Goal: Task Accomplishment & Management: Use online tool/utility

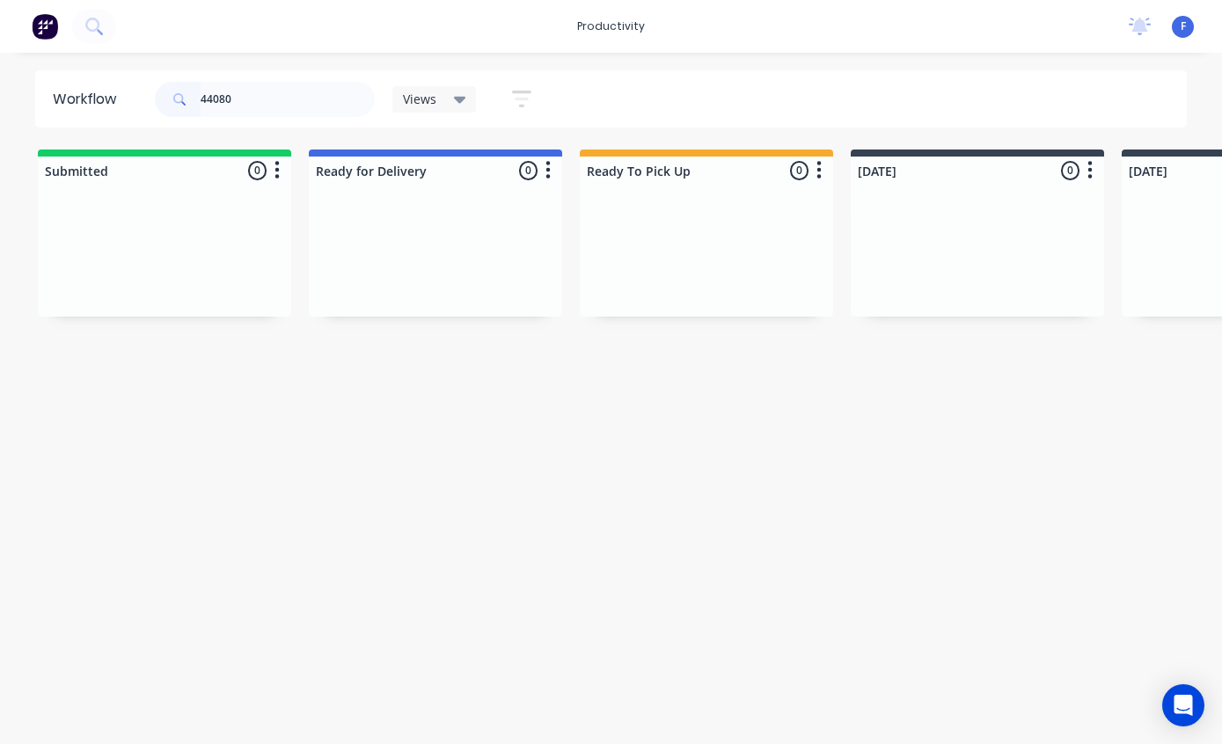
scroll to position [35, 0]
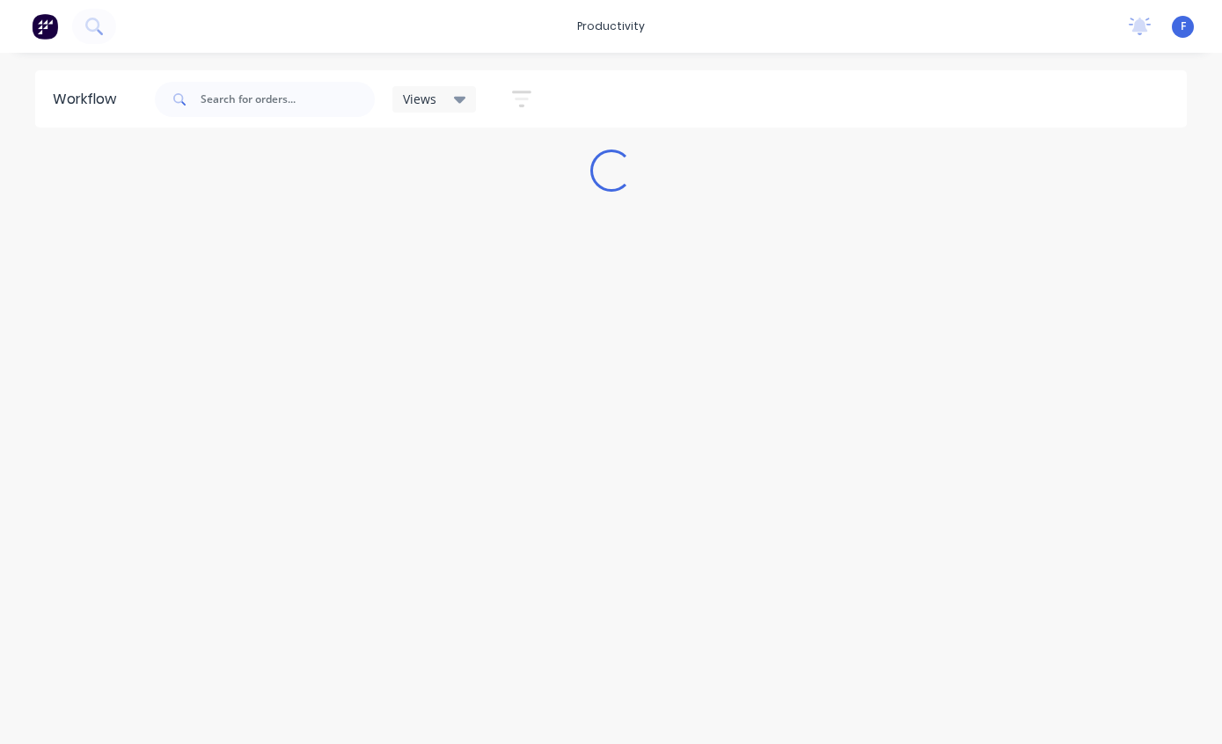
scroll to position [35, 0]
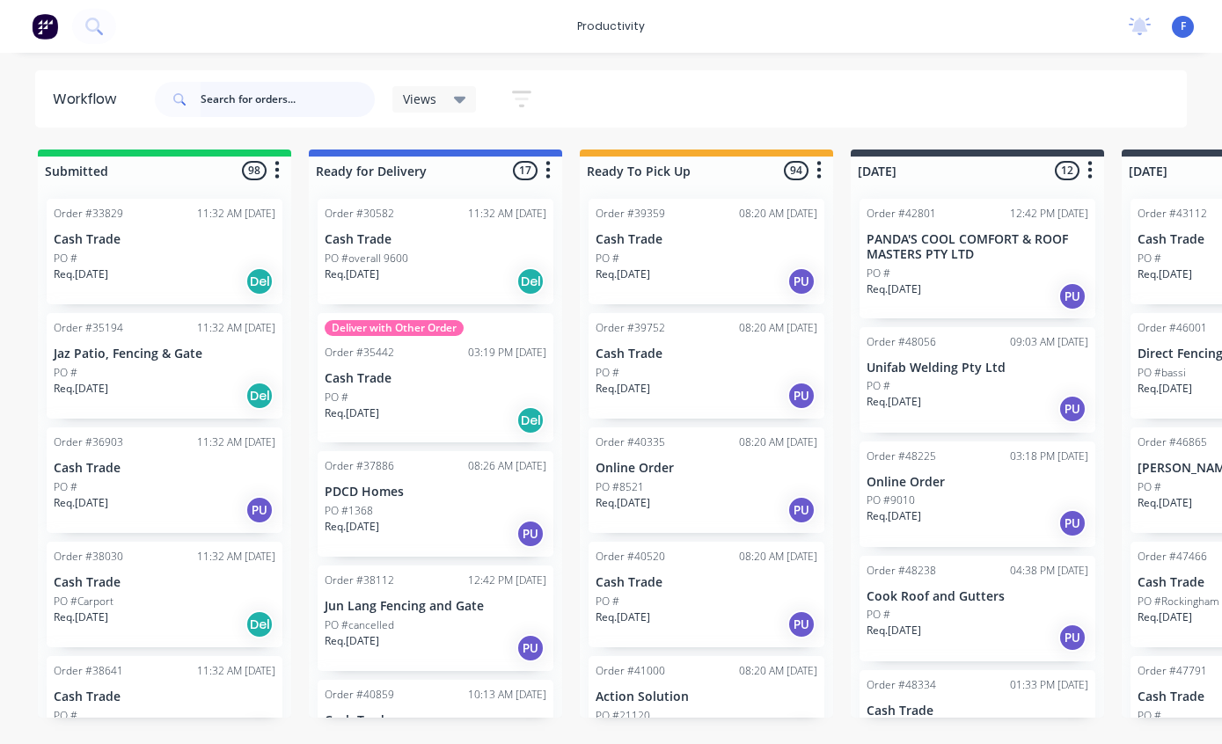
click at [260, 99] on input "text" at bounding box center [288, 99] width 174 height 35
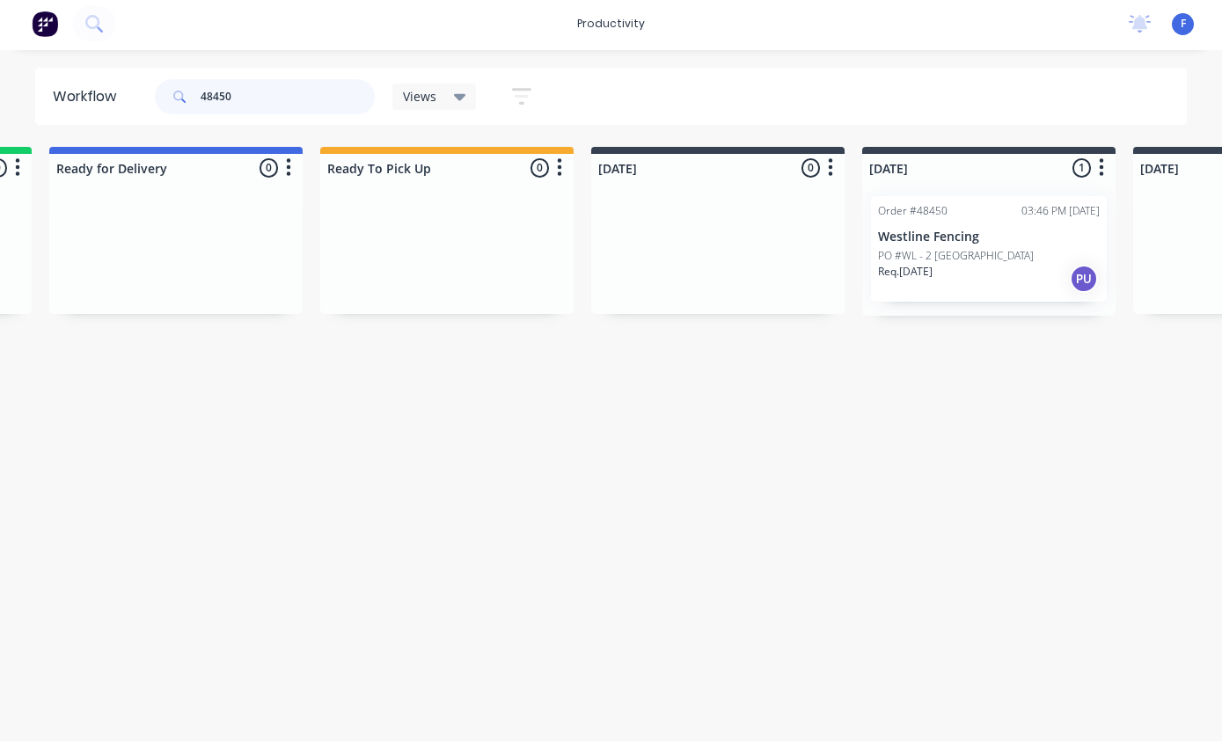
scroll to position [35, 260]
click at [972, 232] on p "Westline Fencing" at bounding box center [988, 239] width 222 height 15
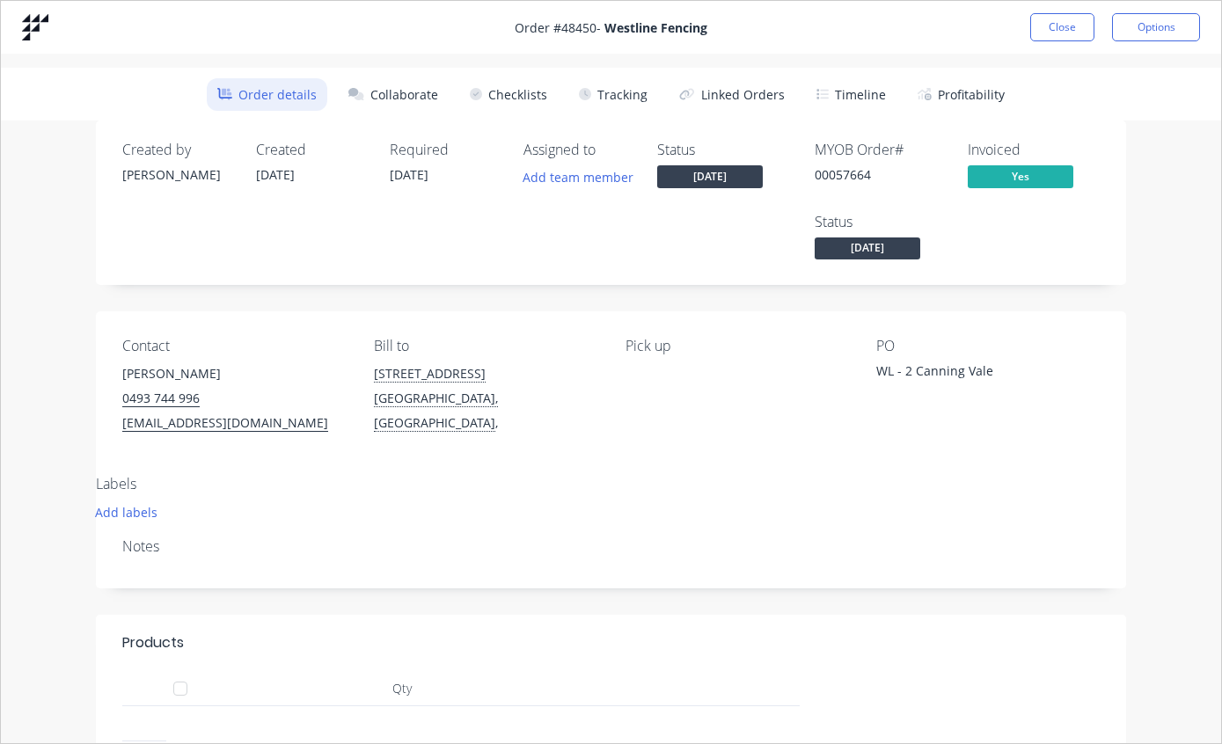
click at [625, 88] on button "Tracking" at bounding box center [613, 94] width 90 height 33
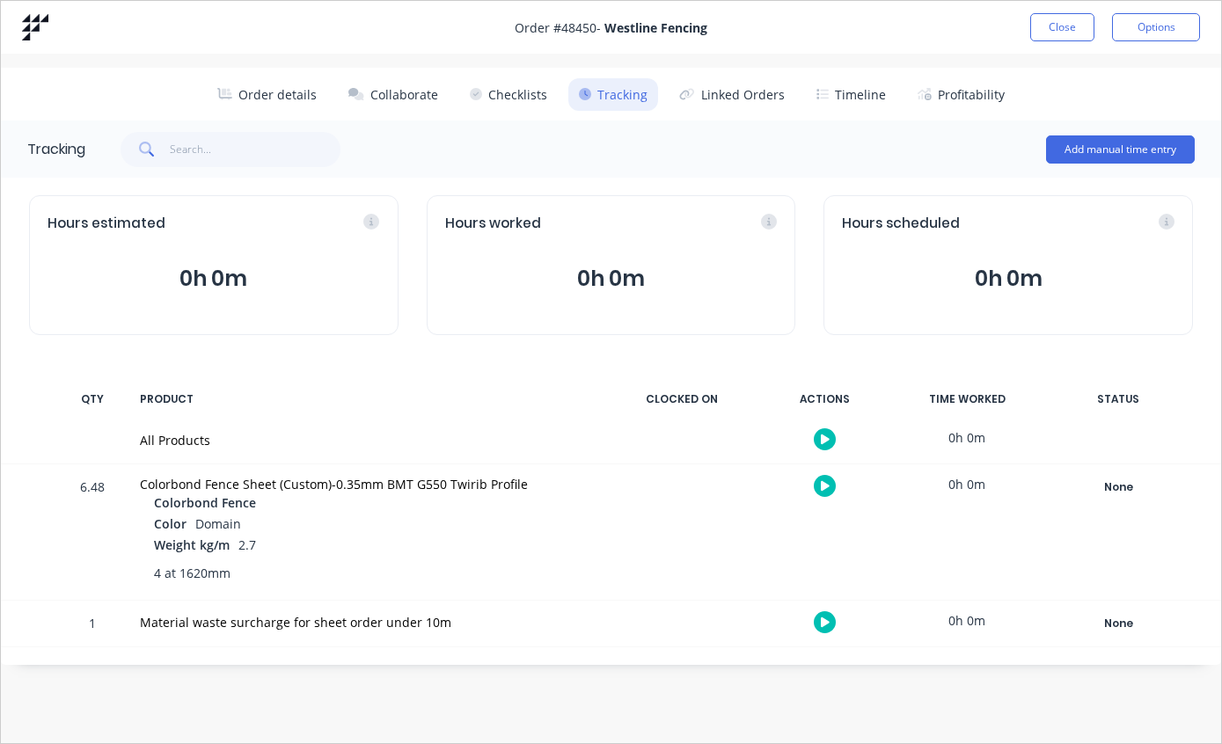
click at [1114, 483] on div "None" at bounding box center [1118, 487] width 127 height 23
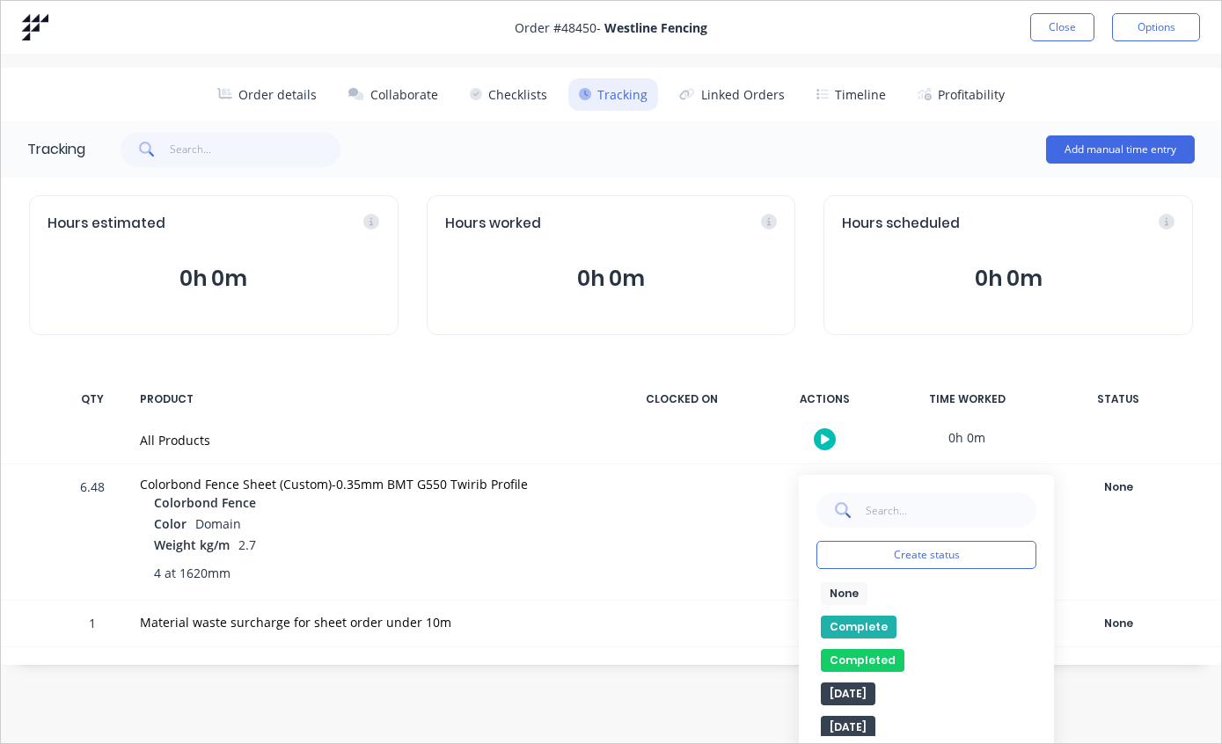
click at [866, 626] on button "Complete" at bounding box center [859, 627] width 76 height 23
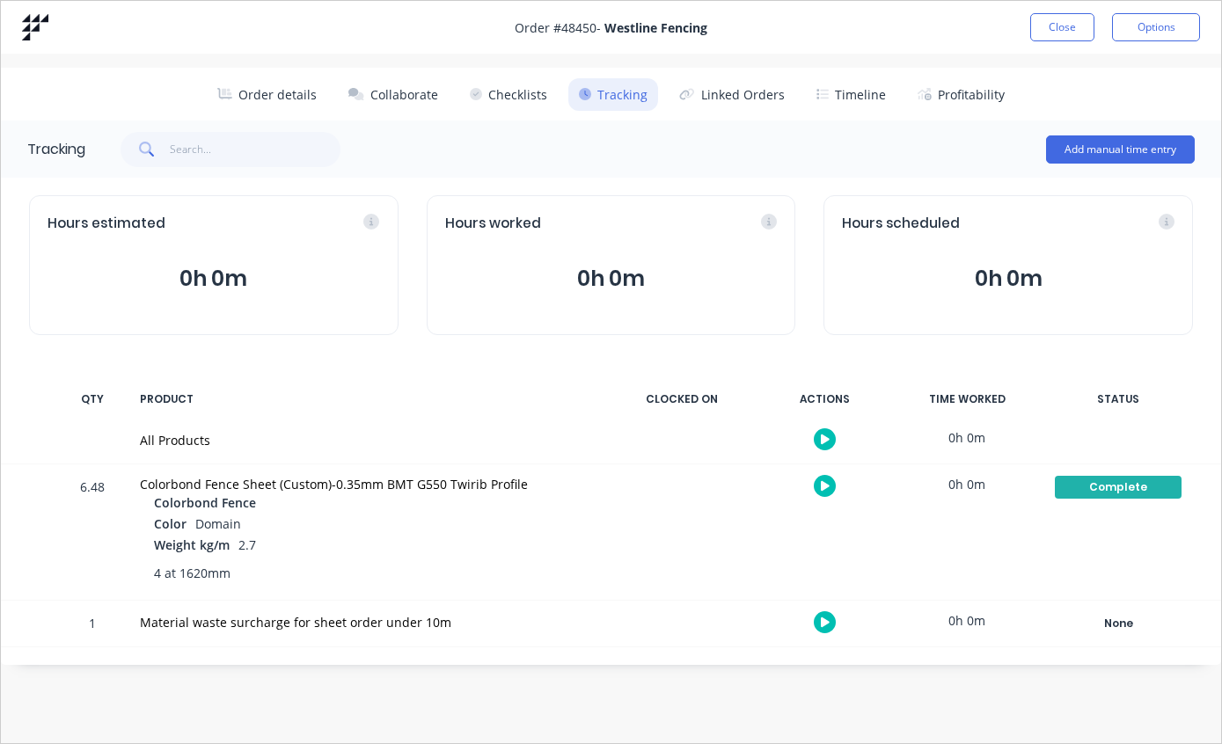
click at [266, 95] on button "Order details" at bounding box center [267, 94] width 121 height 33
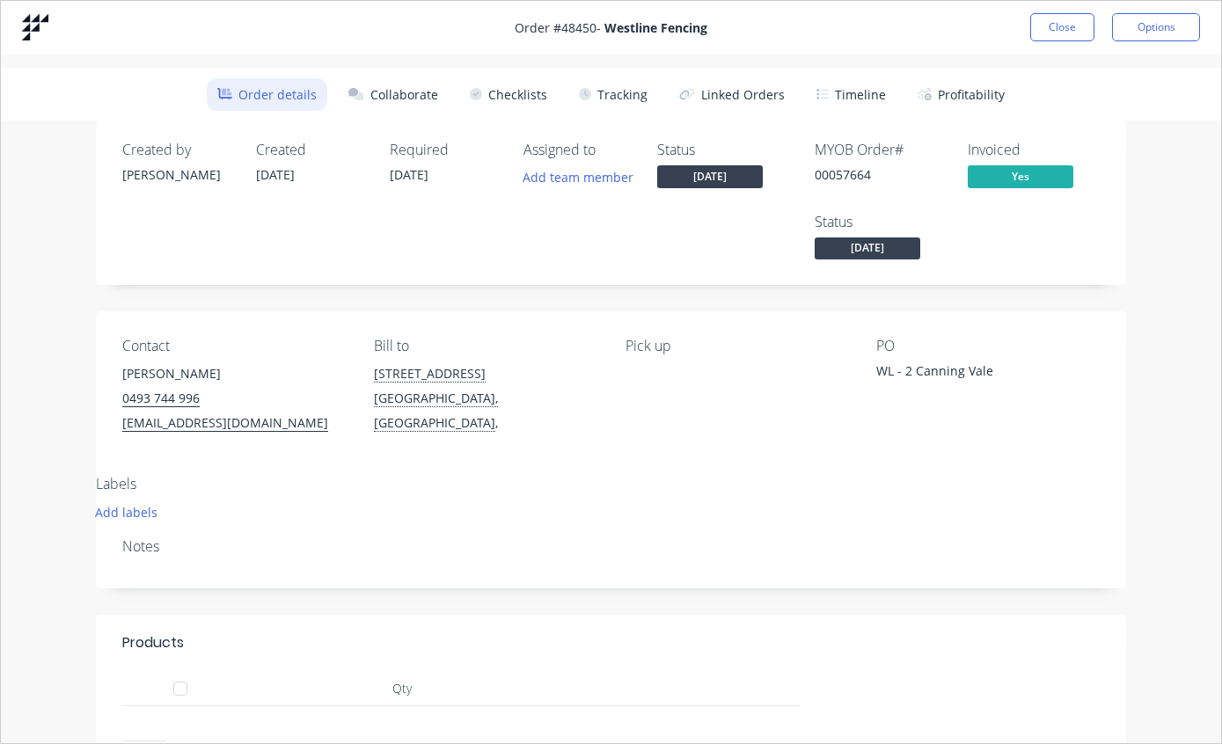
scroll to position [0, 0]
click at [1052, 33] on button "Close" at bounding box center [1062, 27] width 64 height 28
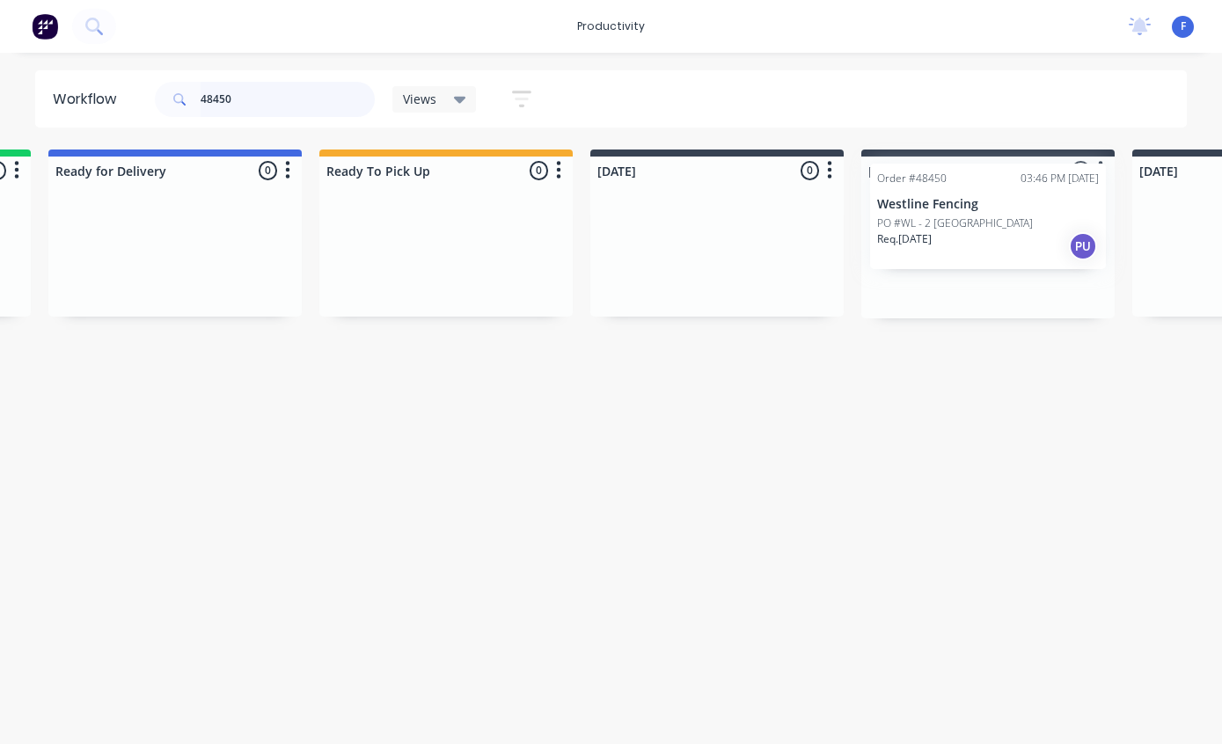
scroll to position [35, 268]
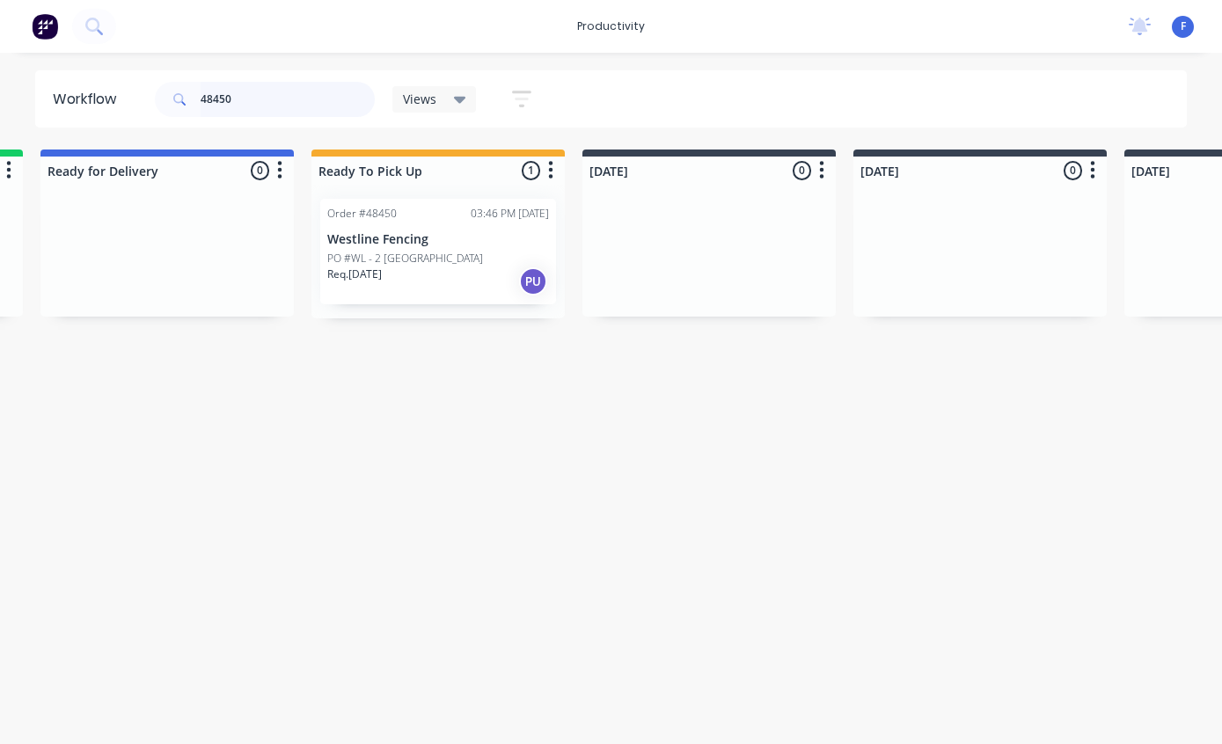
click at [302, 104] on input "48450" at bounding box center [288, 99] width 174 height 35
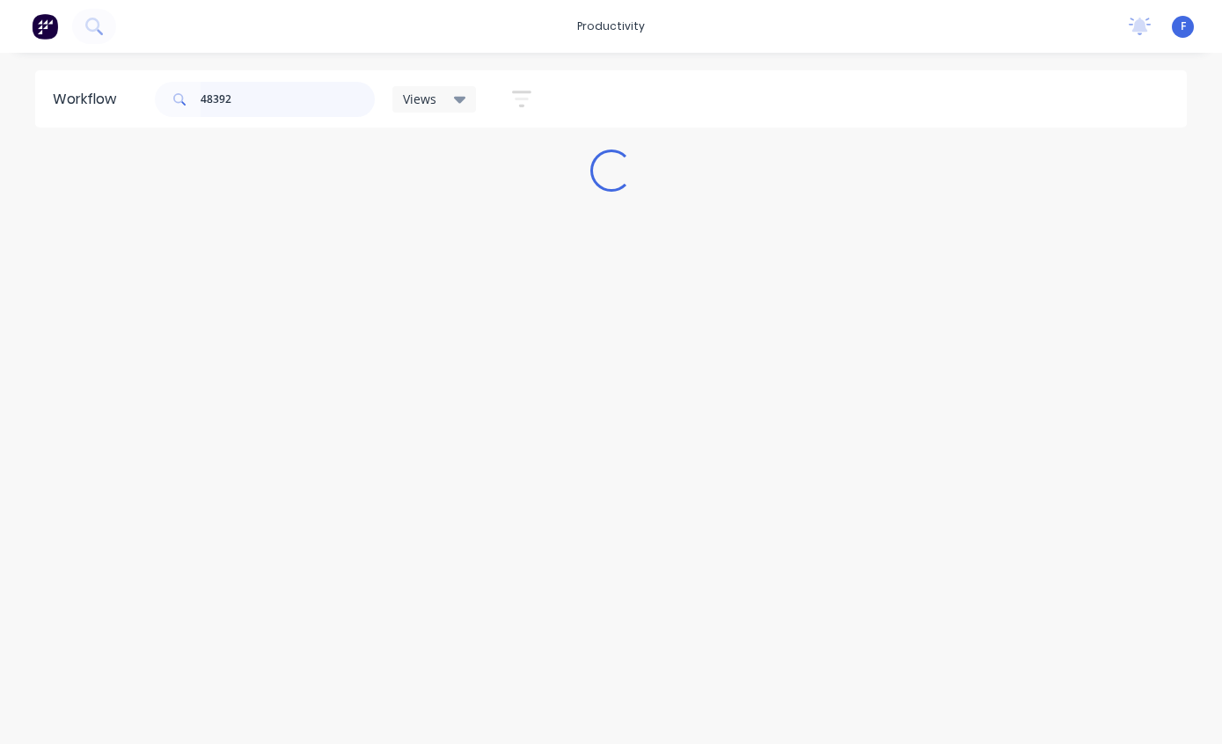
scroll to position [35, 0]
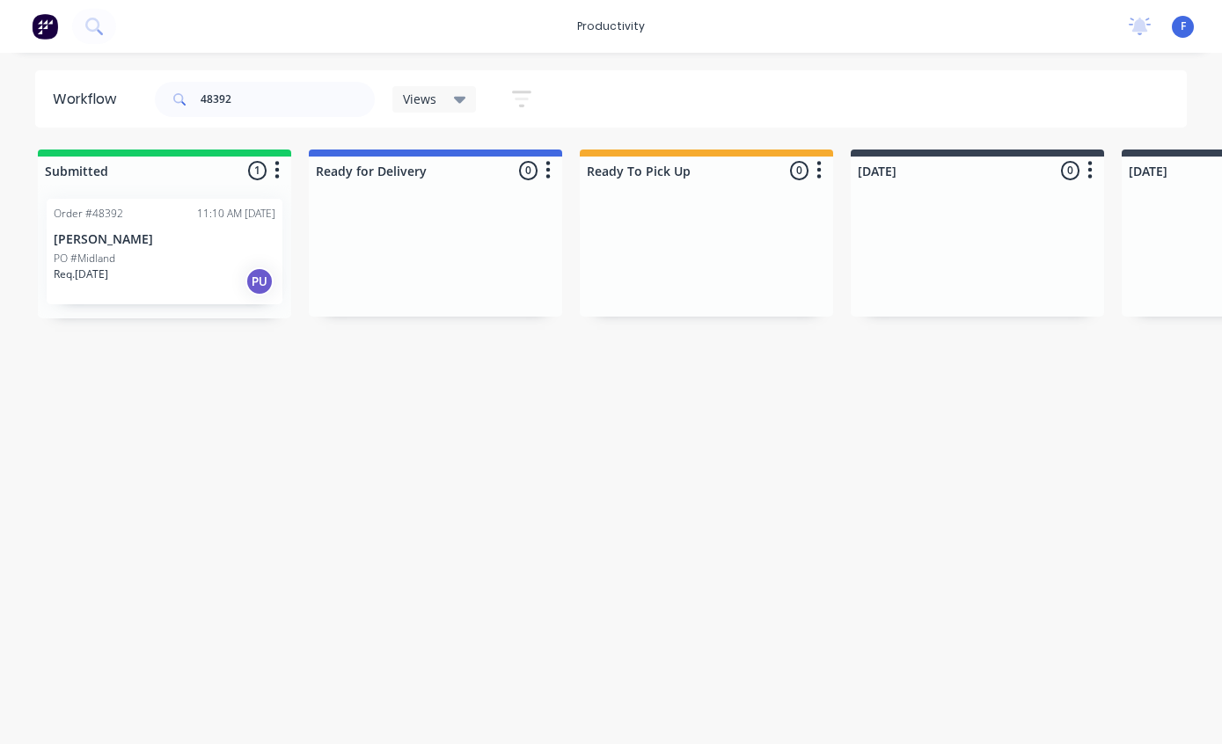
click at [156, 232] on p "[PERSON_NAME]" at bounding box center [165, 239] width 222 height 15
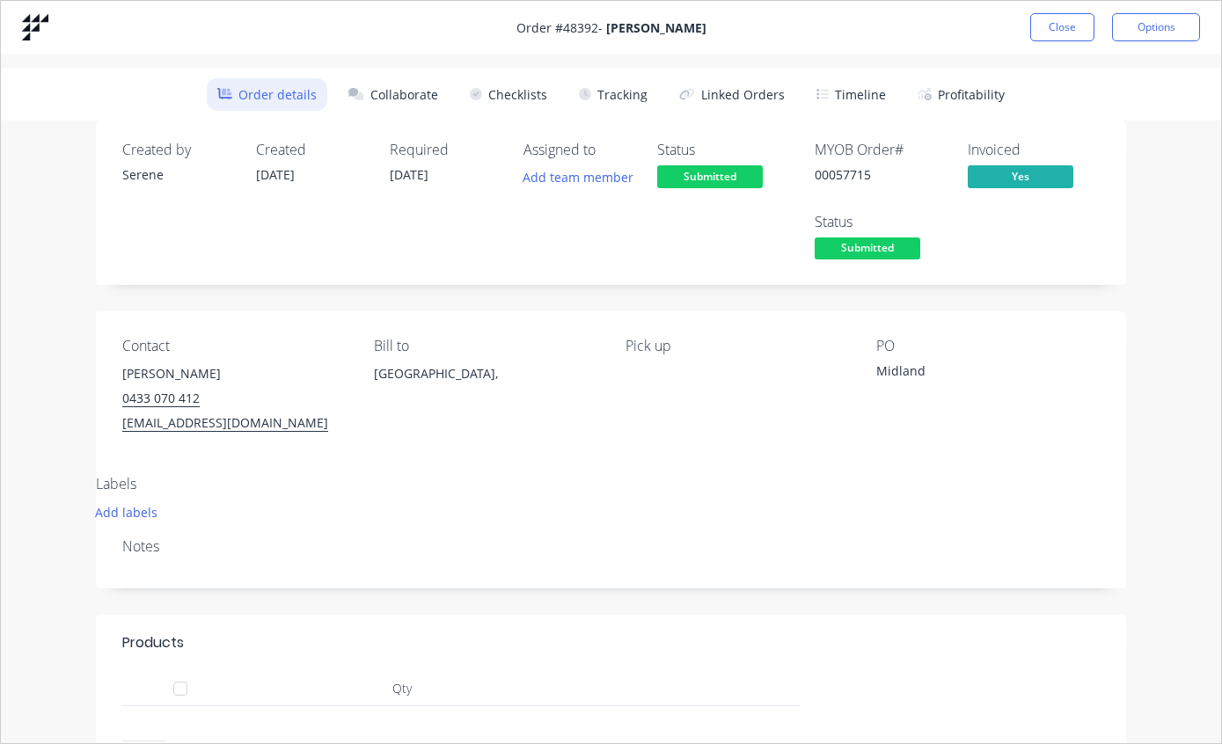
click at [600, 95] on button "Tracking" at bounding box center [613, 94] width 90 height 33
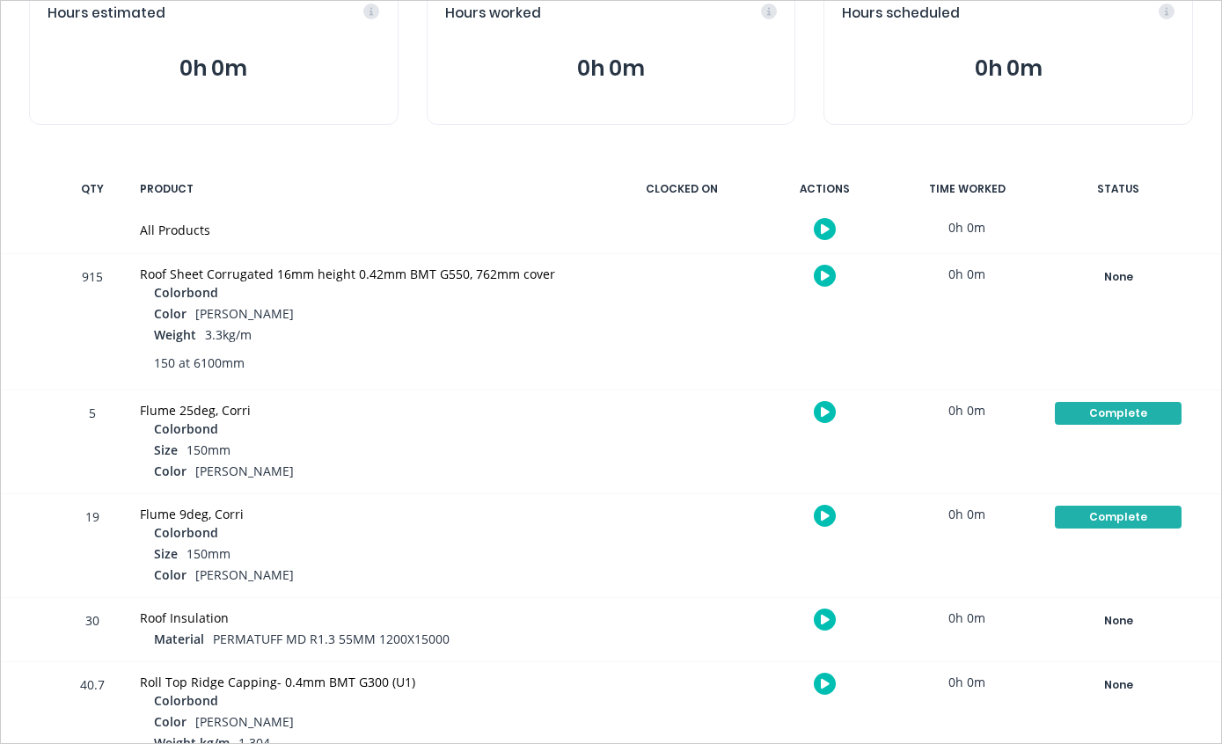
scroll to position [213, 0]
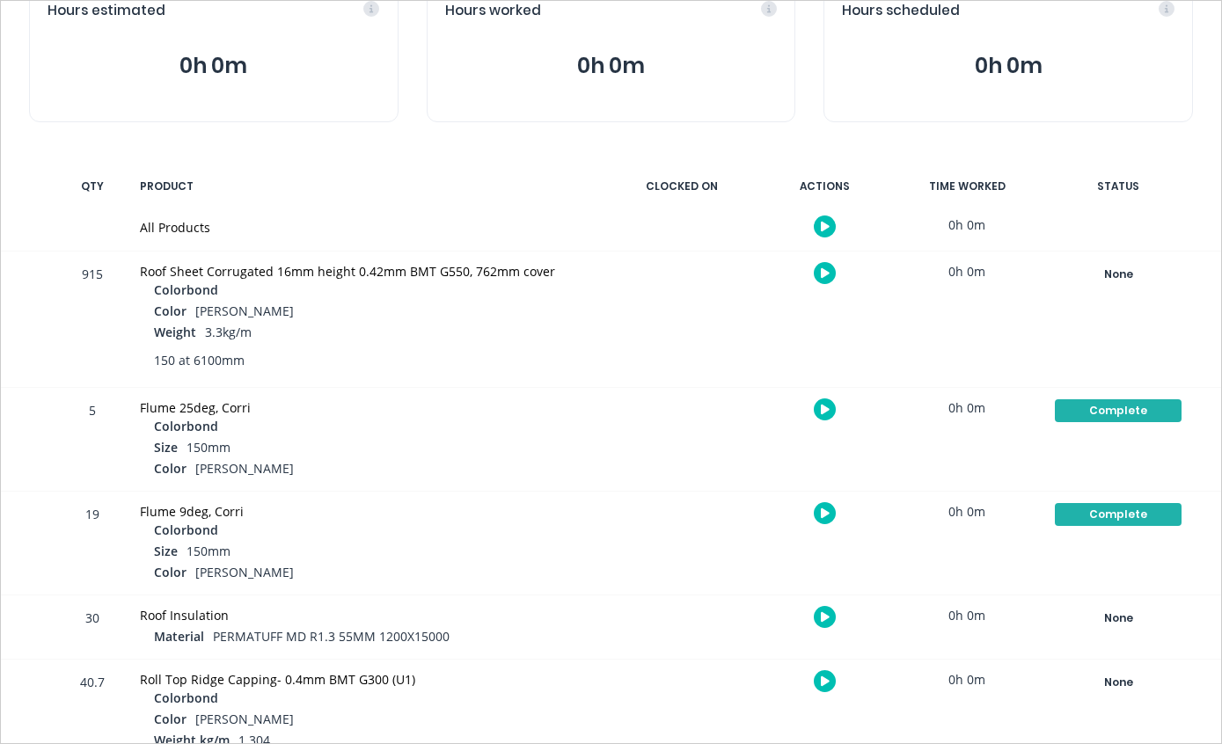
click at [1106, 274] on div "None" at bounding box center [1118, 274] width 127 height 23
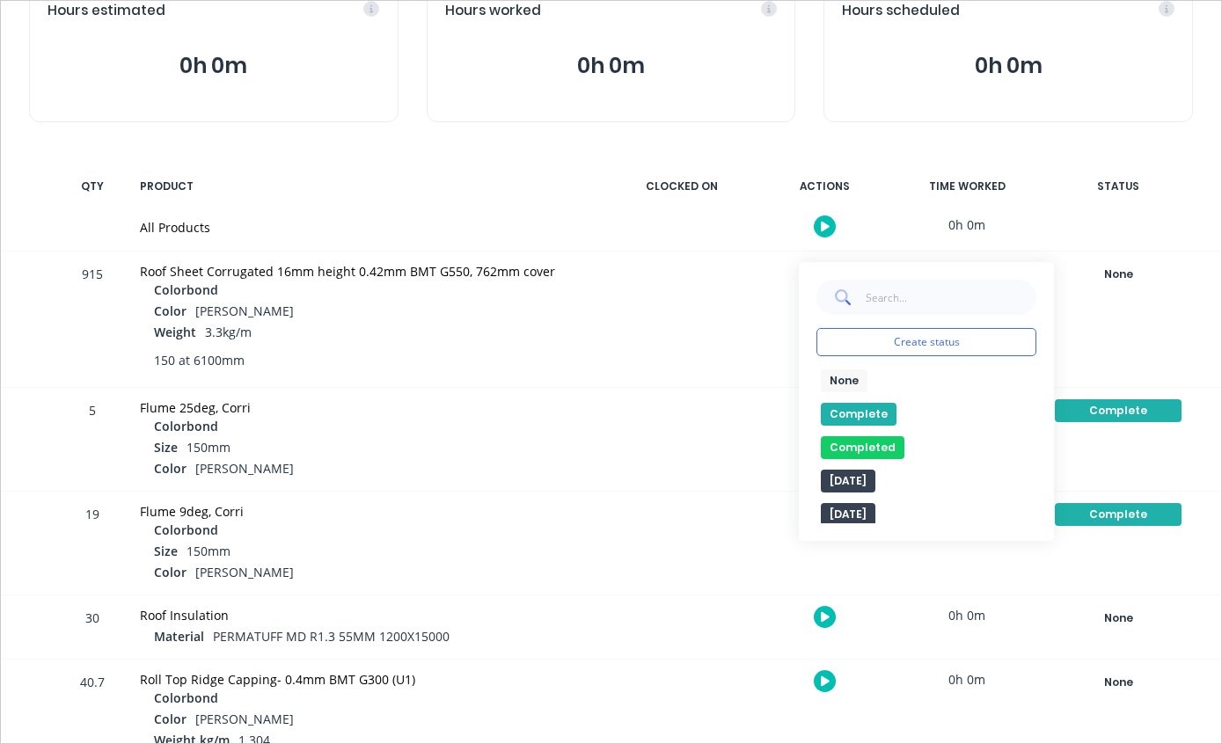
click at [849, 407] on button "Complete" at bounding box center [859, 414] width 76 height 23
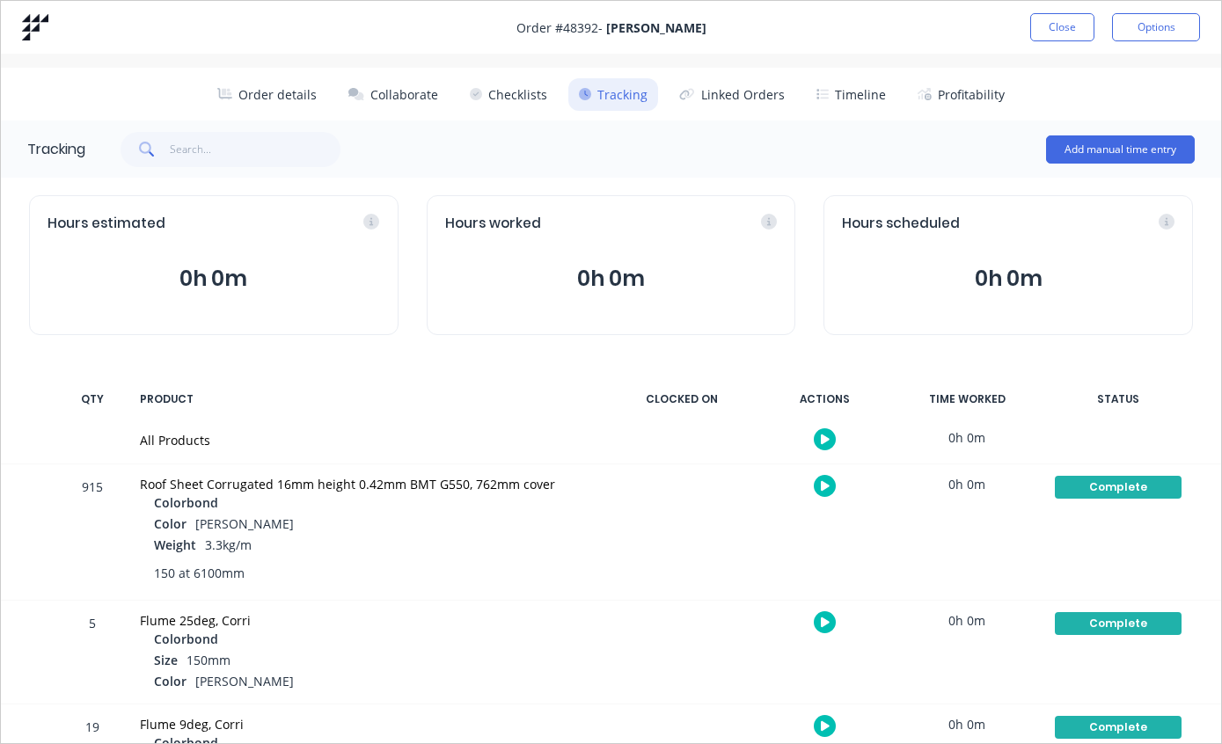
scroll to position [0, 0]
click at [1053, 23] on button "Close" at bounding box center [1062, 27] width 64 height 28
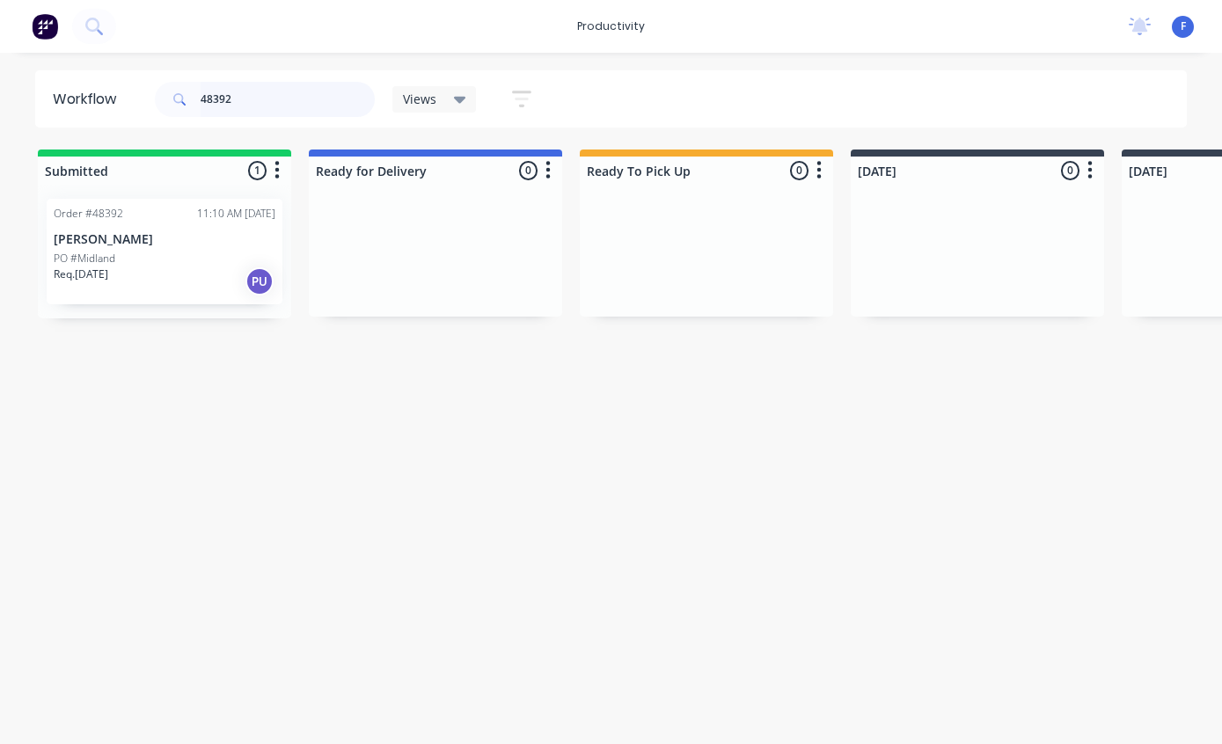
click at [293, 113] on input "48392" at bounding box center [288, 99] width 174 height 35
type input "48562"
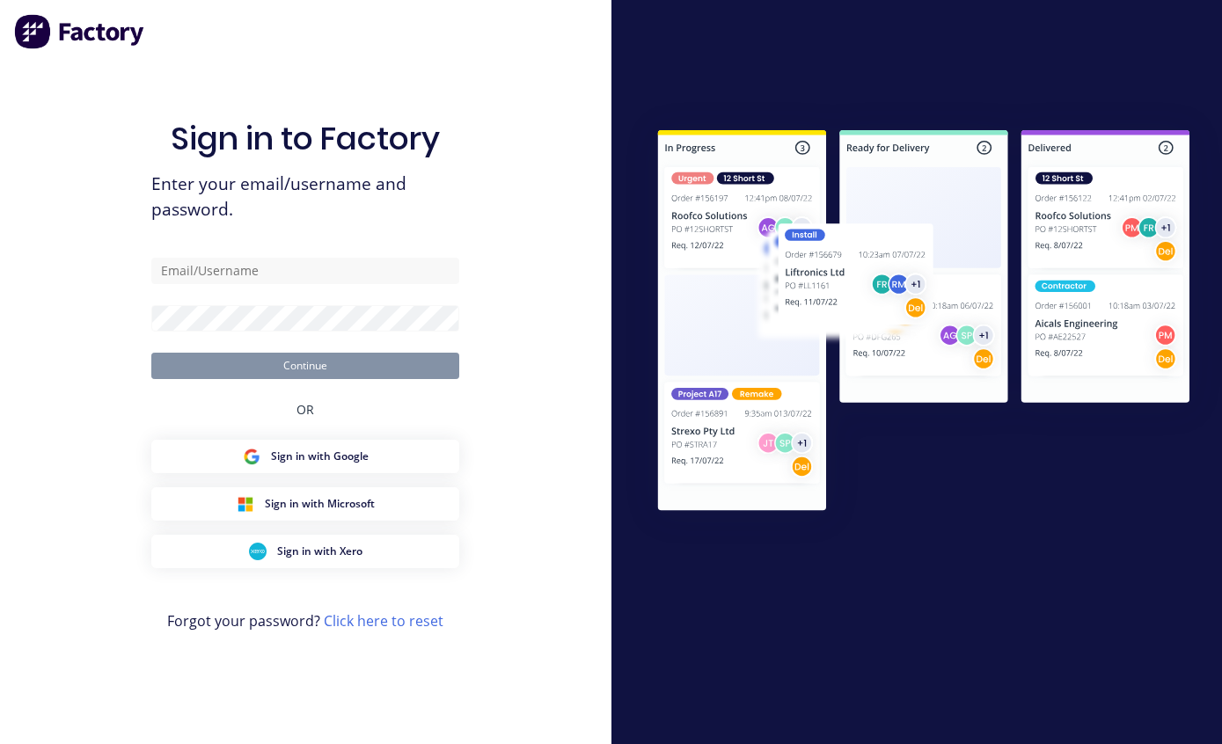
click at [307, 268] on input "text" at bounding box center [305, 271] width 308 height 26
type input "[EMAIL_ADDRESS][DOMAIN_NAME]"
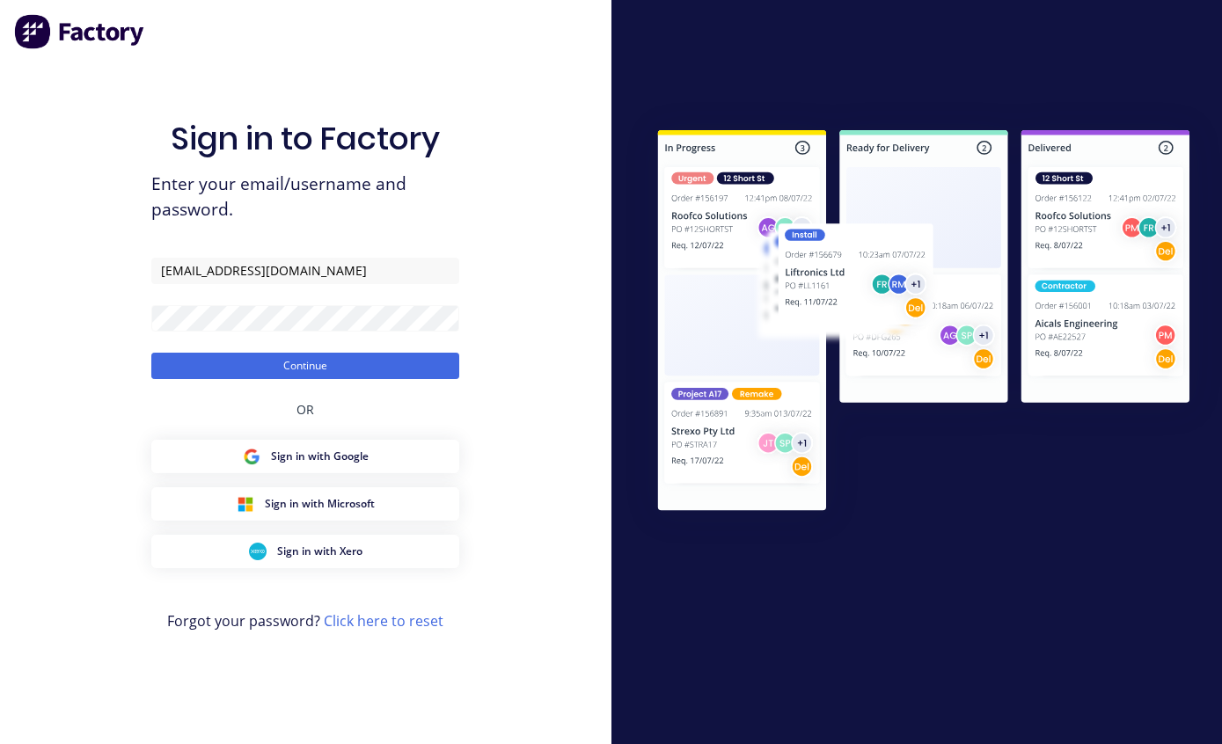
click at [348, 372] on button "Continue" at bounding box center [305, 366] width 308 height 26
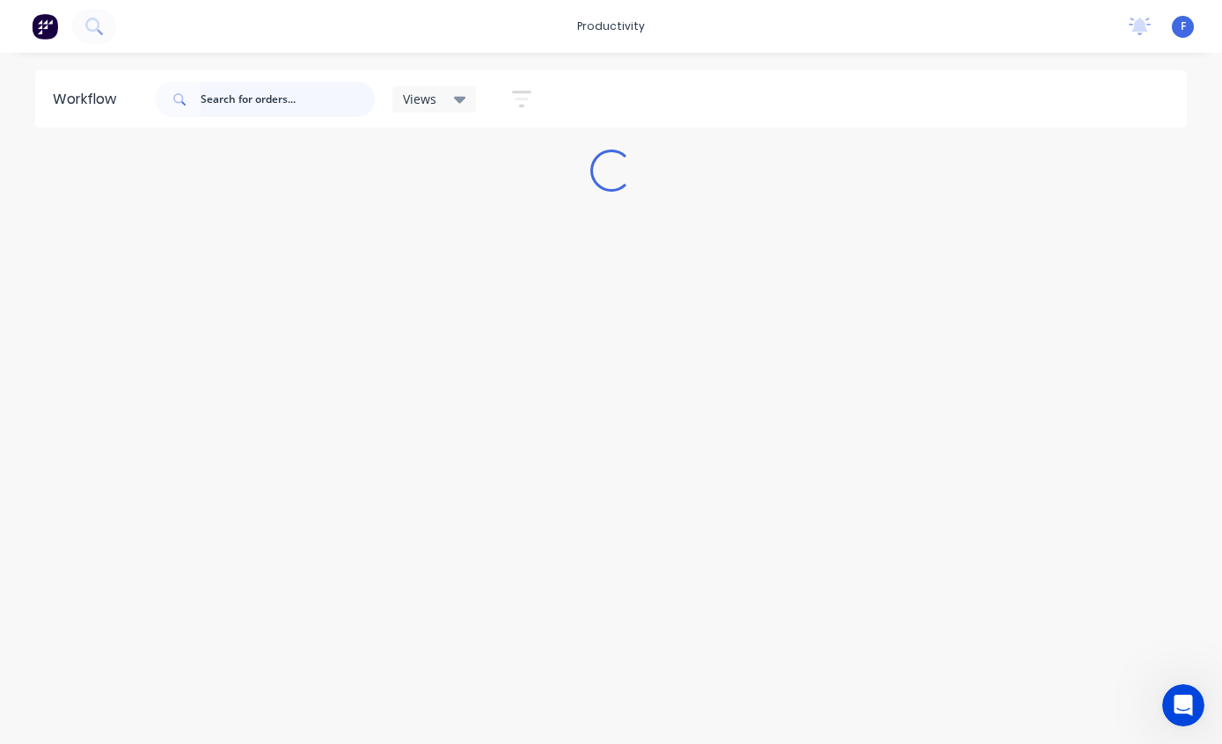
click at [260, 102] on input "text" at bounding box center [288, 99] width 174 height 35
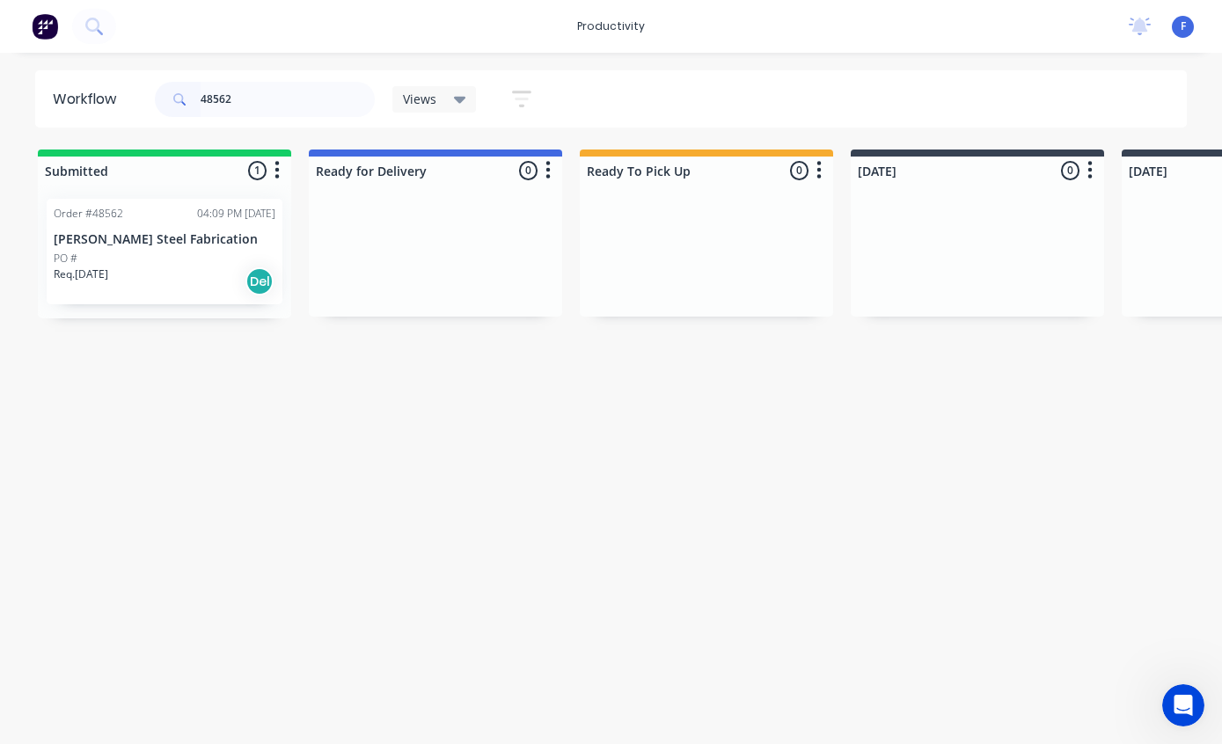
click at [142, 251] on div "PO #" at bounding box center [165, 259] width 222 height 16
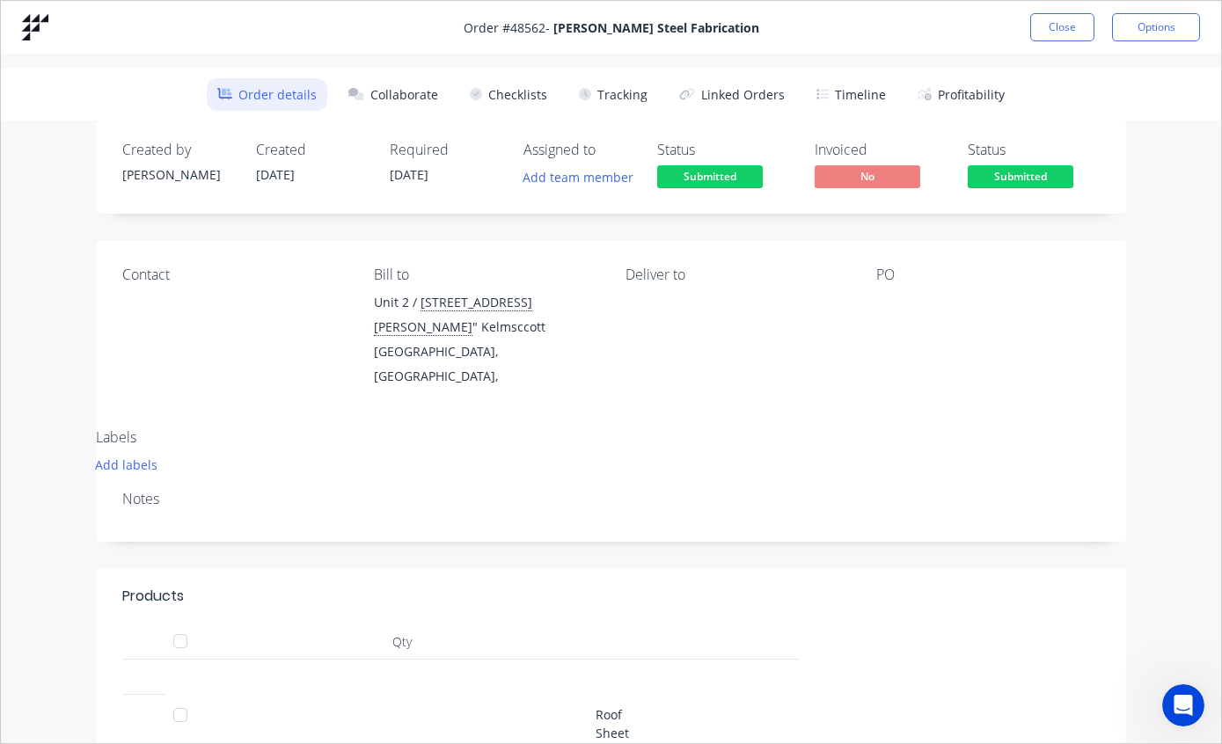
click at [615, 86] on button "Tracking" at bounding box center [613, 94] width 90 height 33
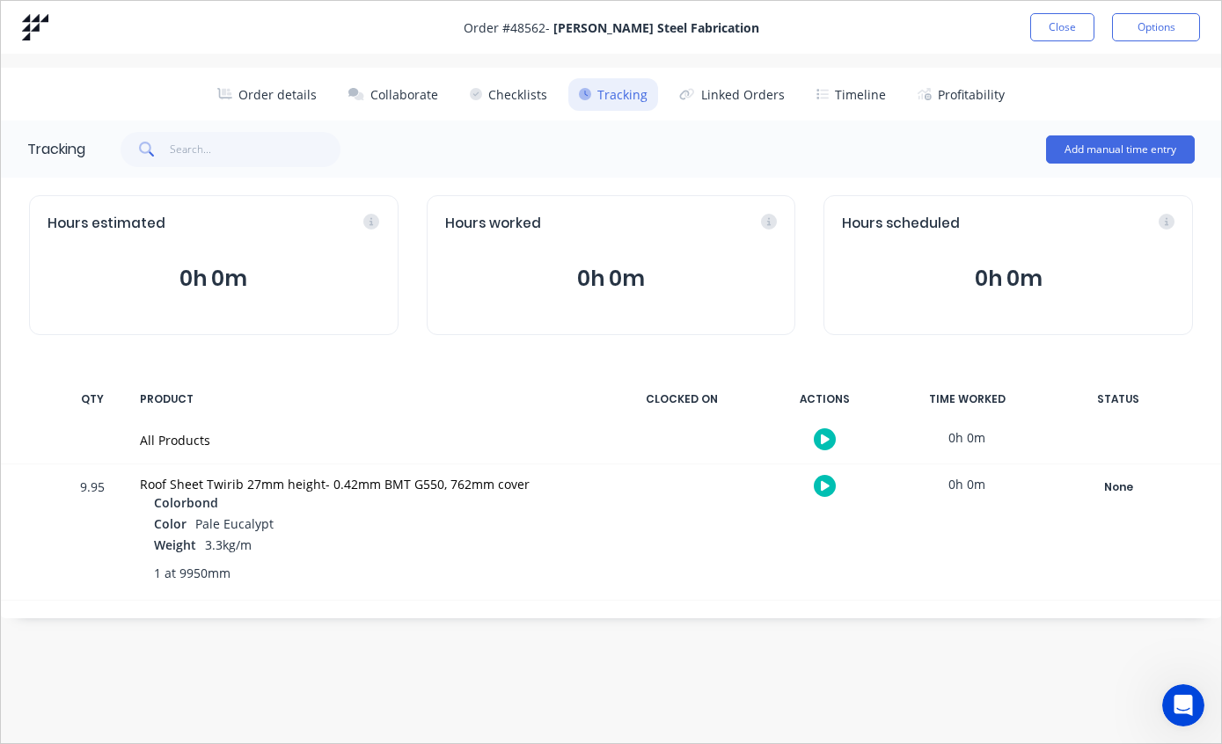
click at [1113, 481] on div "None" at bounding box center [1118, 487] width 127 height 23
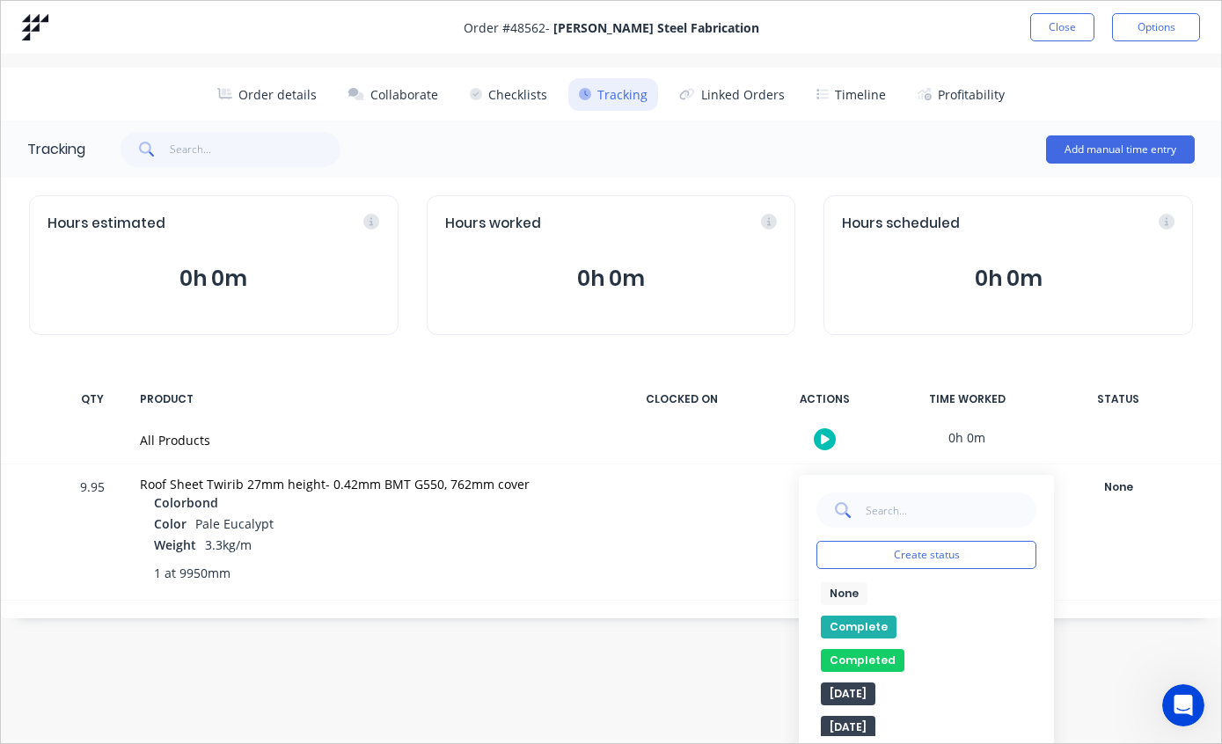
click at [847, 624] on button "Complete" at bounding box center [859, 627] width 76 height 23
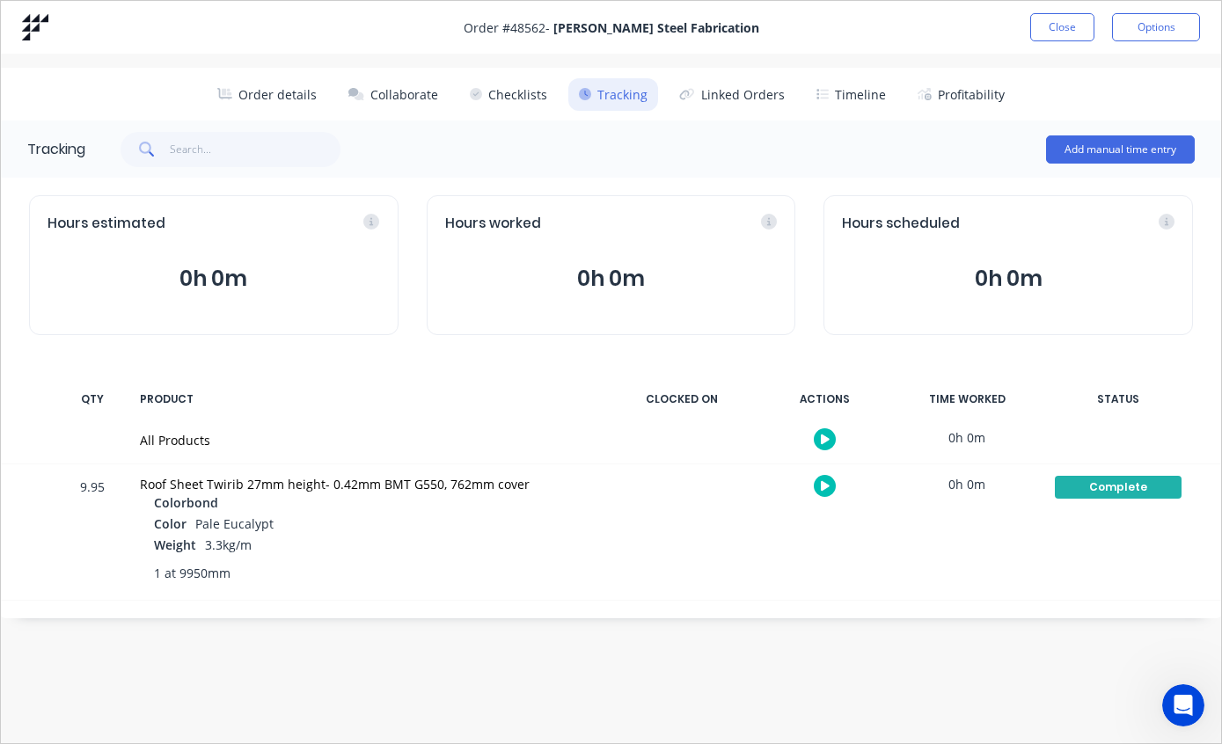
click at [1064, 22] on button "Close" at bounding box center [1062, 27] width 64 height 28
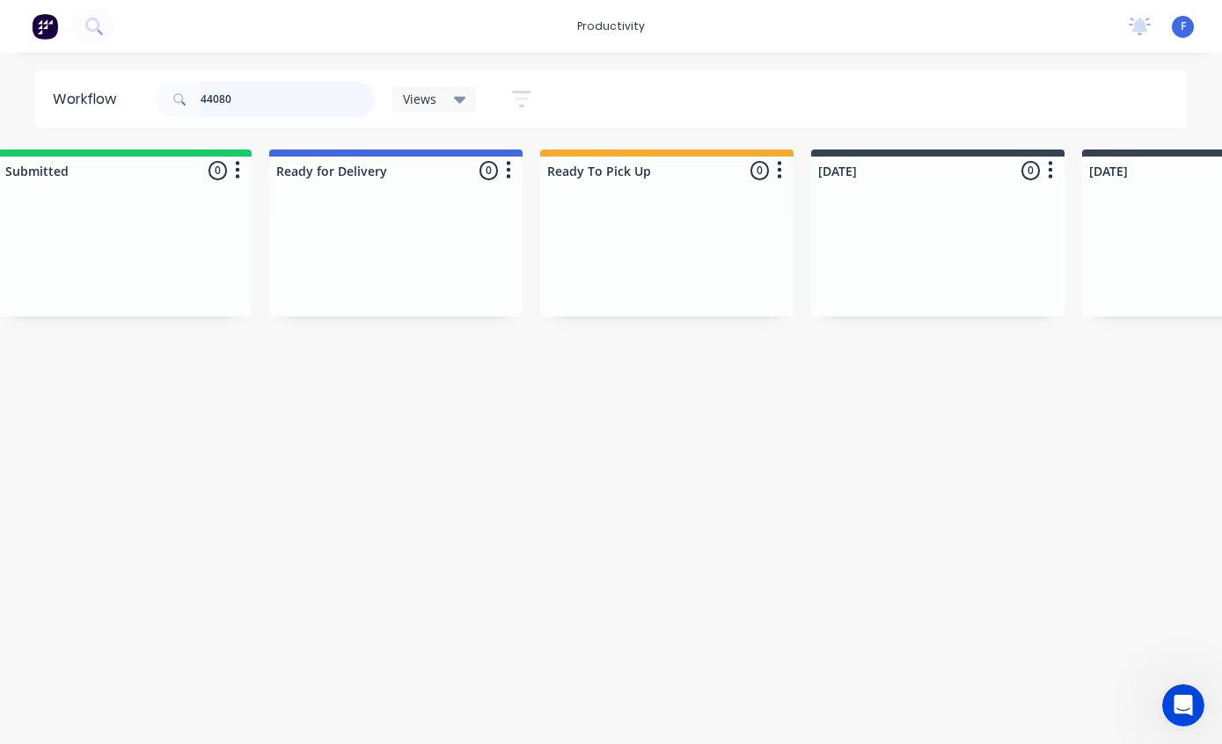
scroll to position [35, 0]
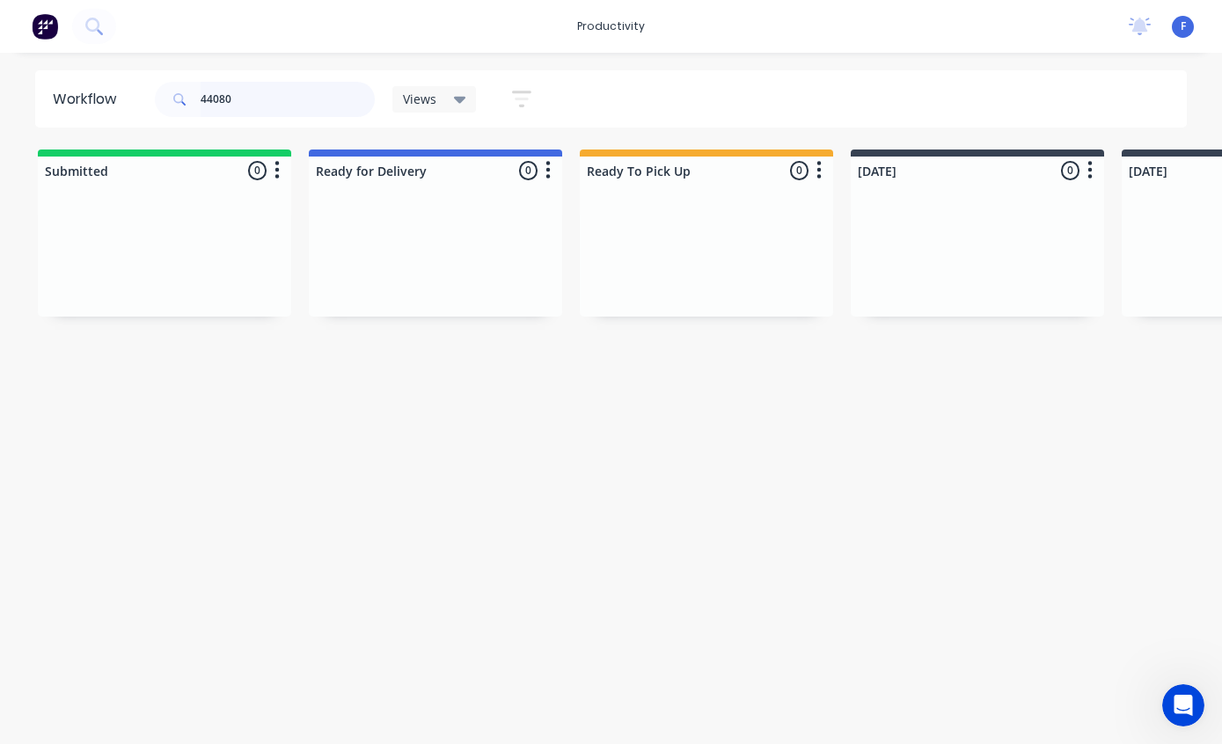
click at [301, 101] on input "44080" at bounding box center [288, 99] width 174 height 35
type input "48341"
click at [949, 232] on p "Online Order" at bounding box center [978, 239] width 222 height 15
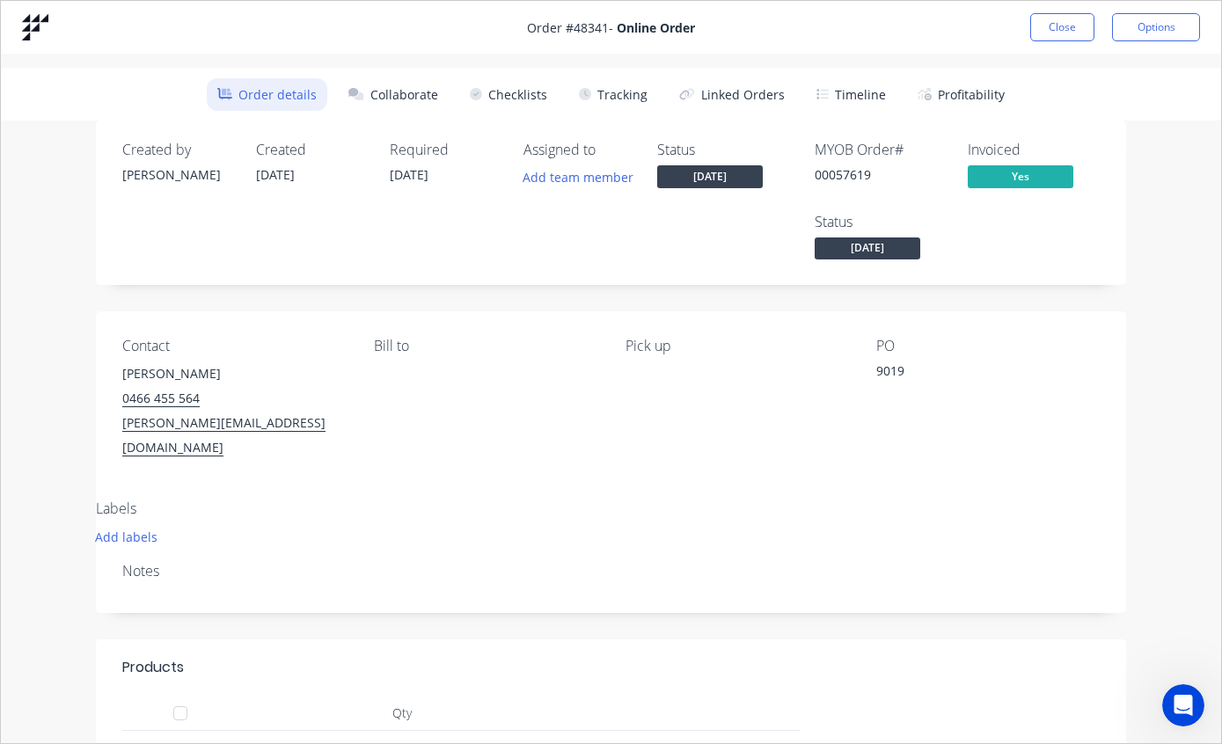
click at [607, 100] on button "Tracking" at bounding box center [613, 94] width 90 height 33
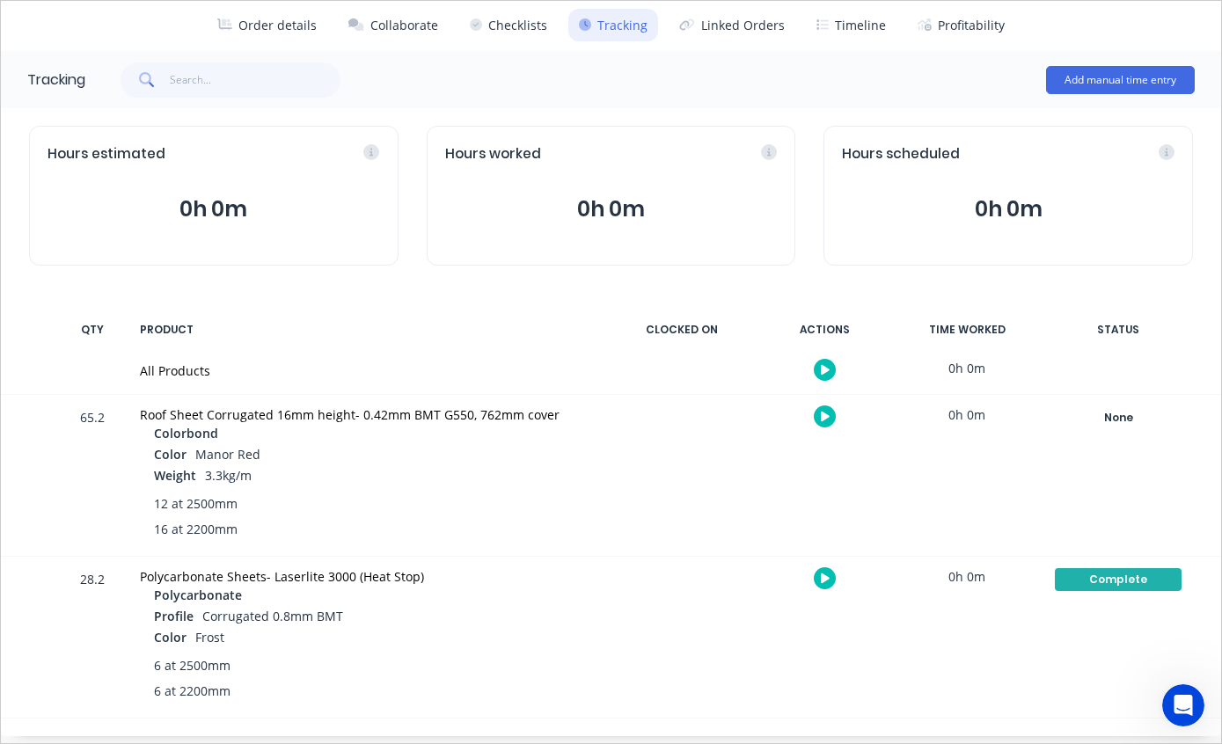
scroll to position [69, 0]
click at [1104, 412] on div "None" at bounding box center [1118, 418] width 127 height 23
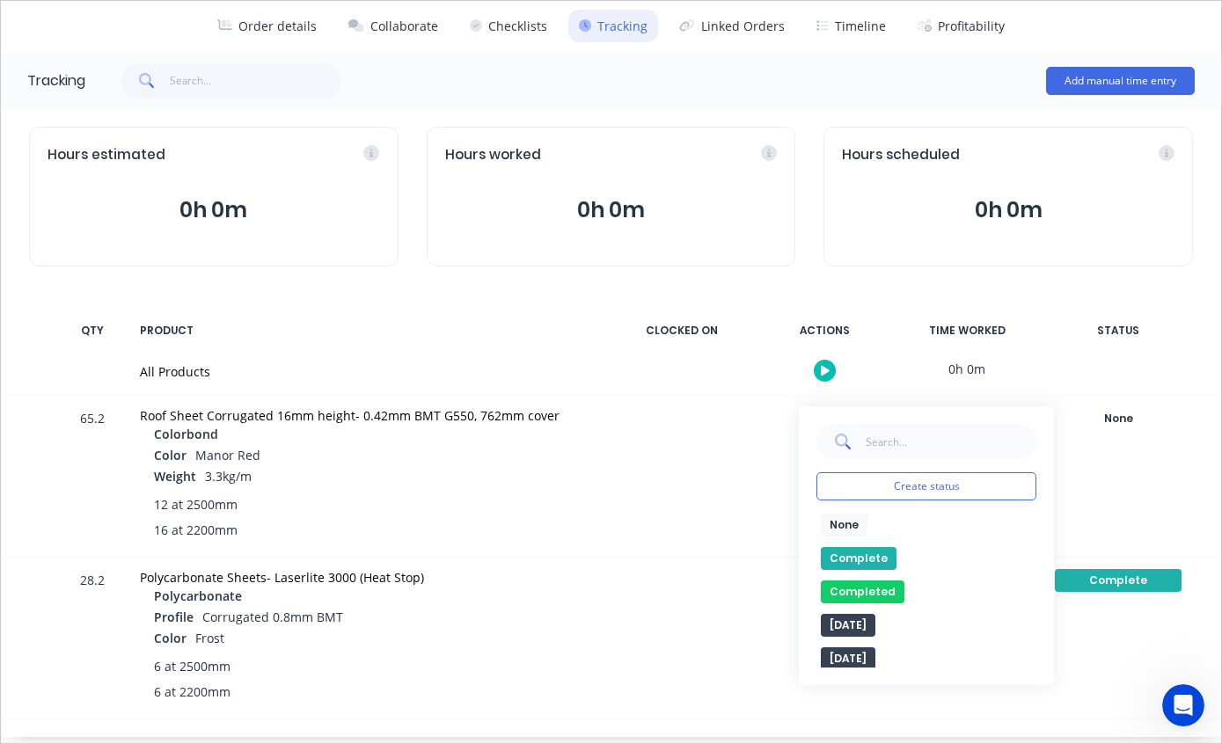
click at [857, 554] on button "Complete" at bounding box center [859, 558] width 76 height 23
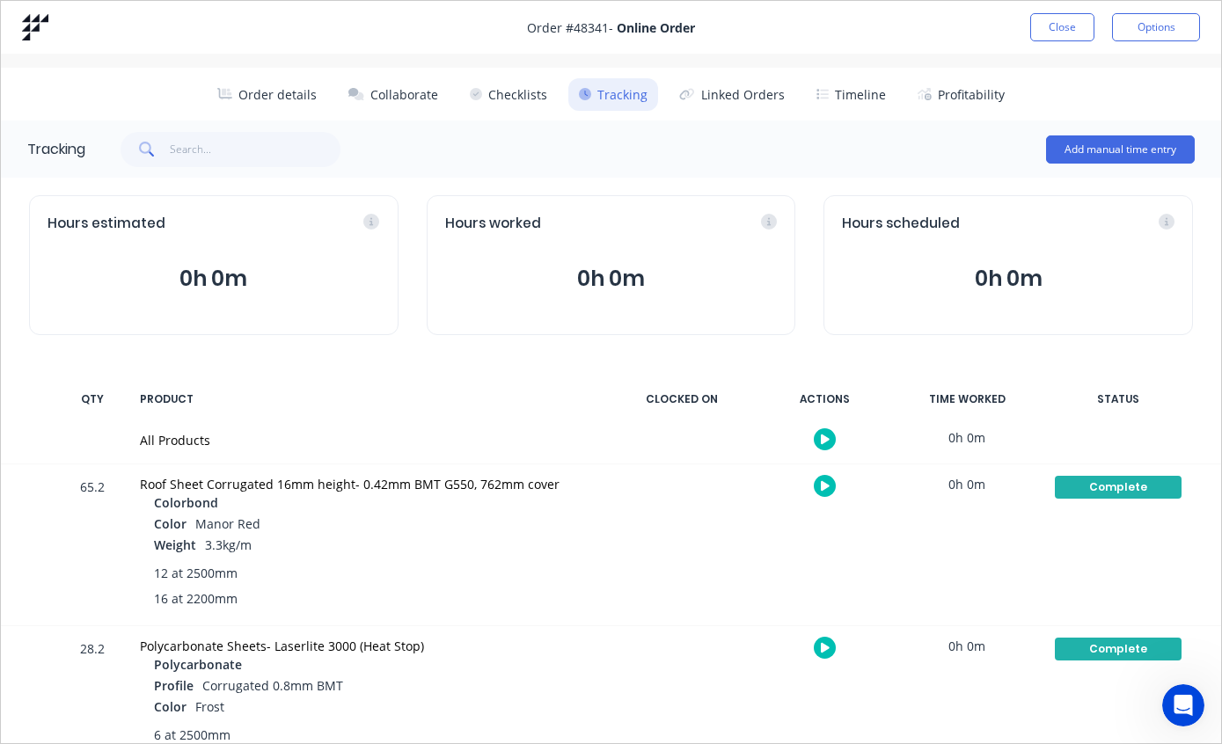
scroll to position [0, 0]
click at [1049, 30] on button "Close" at bounding box center [1062, 27] width 64 height 28
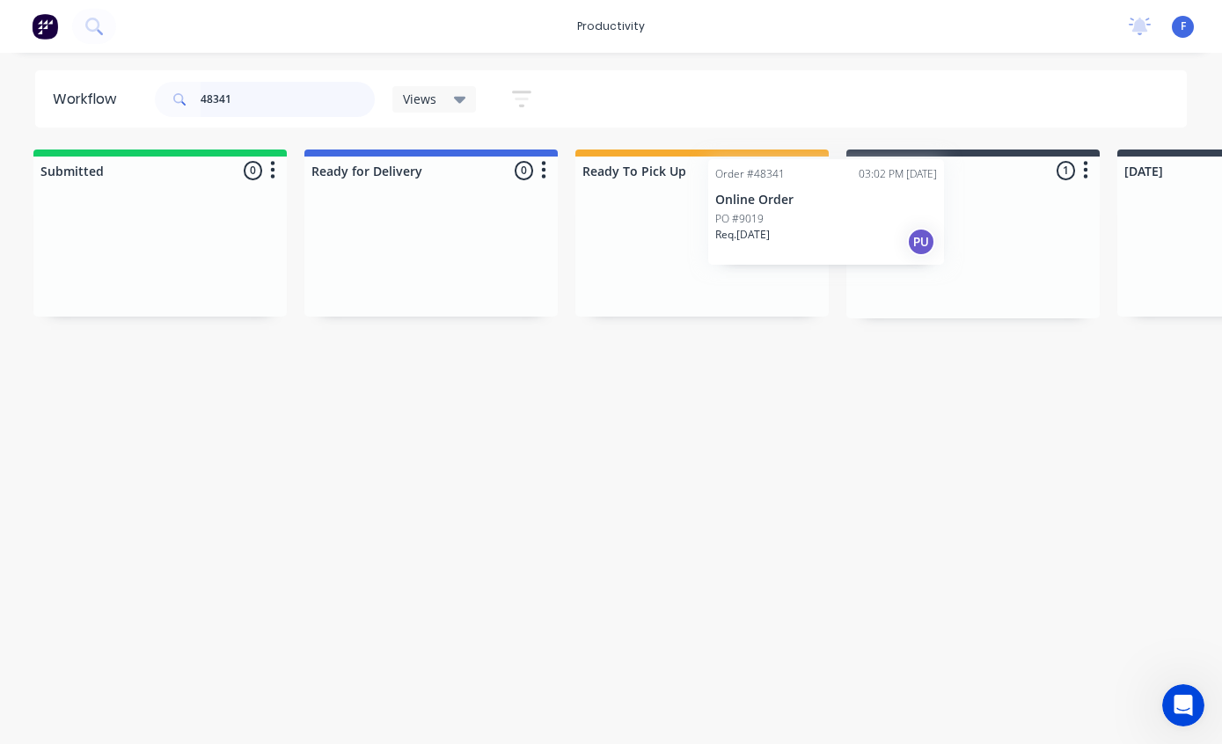
scroll to position [35, 6]
